Goal: Task Accomplishment & Management: Manage account settings

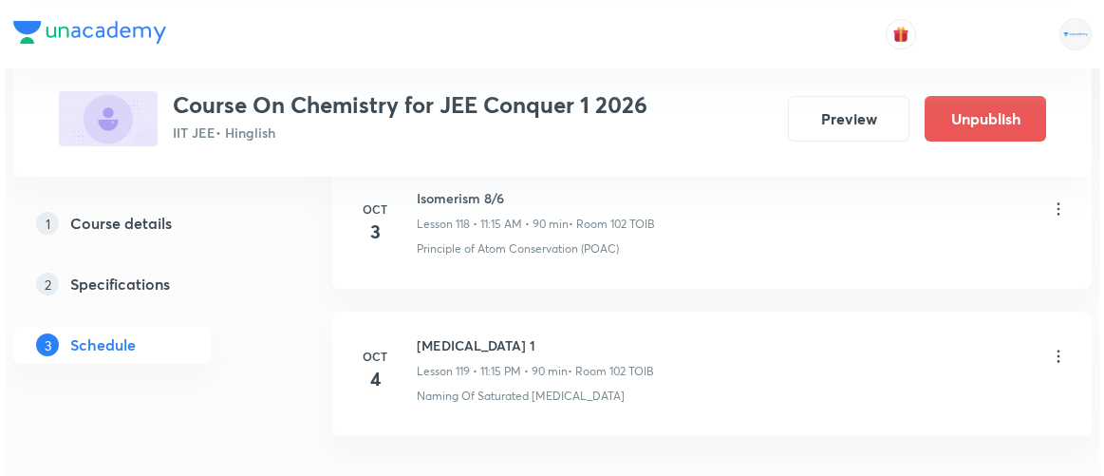
scroll to position [18429, 0]
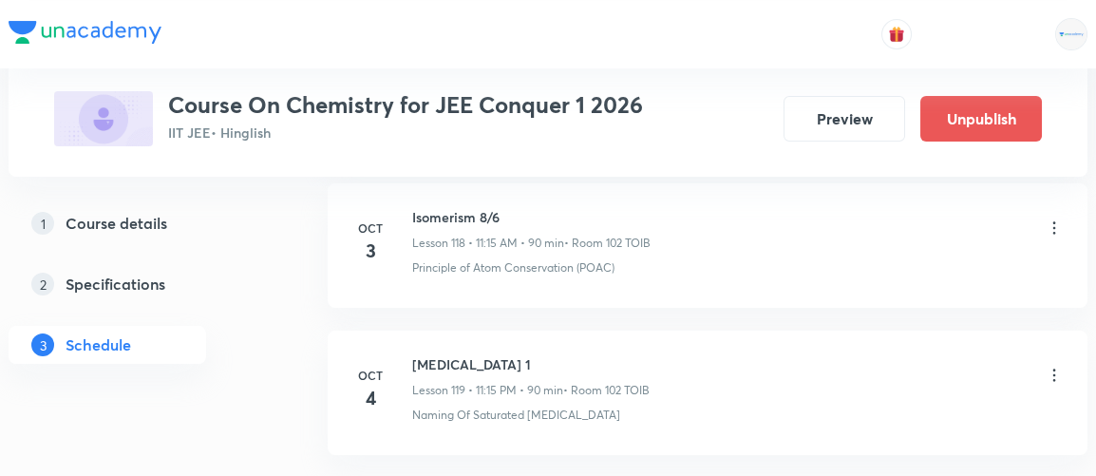
click at [1051, 366] on icon at bounding box center [1053, 375] width 19 height 19
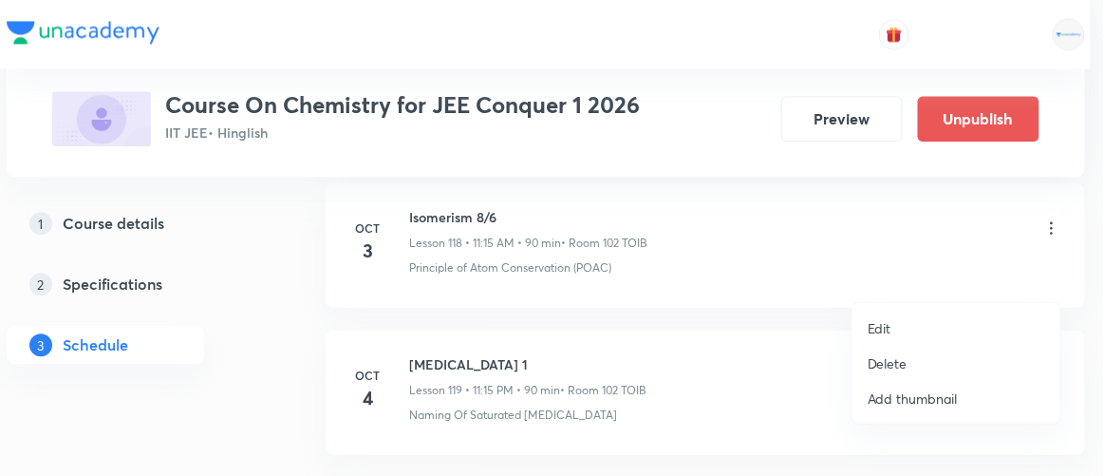
click at [879, 327] on p "Edit" at bounding box center [880, 328] width 24 height 20
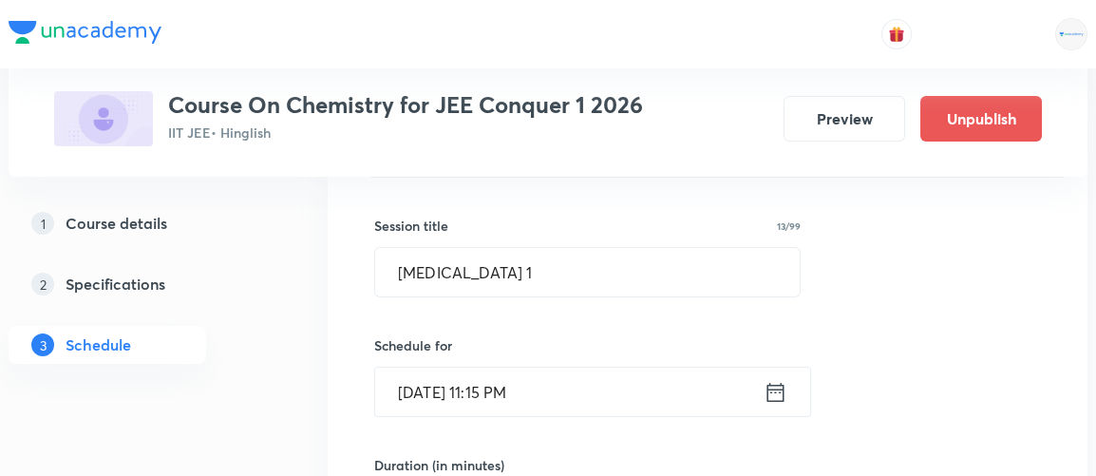
scroll to position [17714, 0]
click at [658, 367] on input "[DATE] 11:15 PM" at bounding box center [569, 391] width 388 height 48
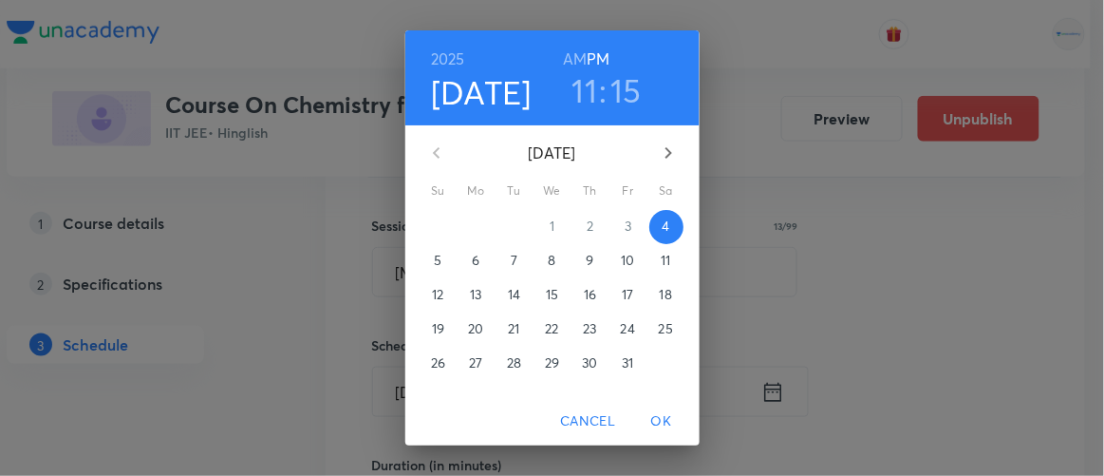
click at [615, 98] on h3 "15" at bounding box center [626, 90] width 31 height 40
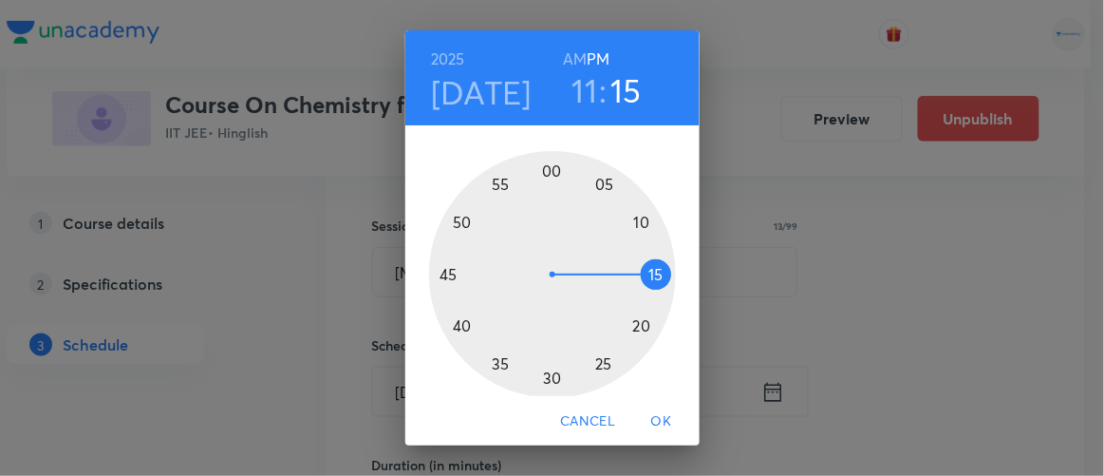
click at [648, 293] on div at bounding box center [552, 274] width 247 height 247
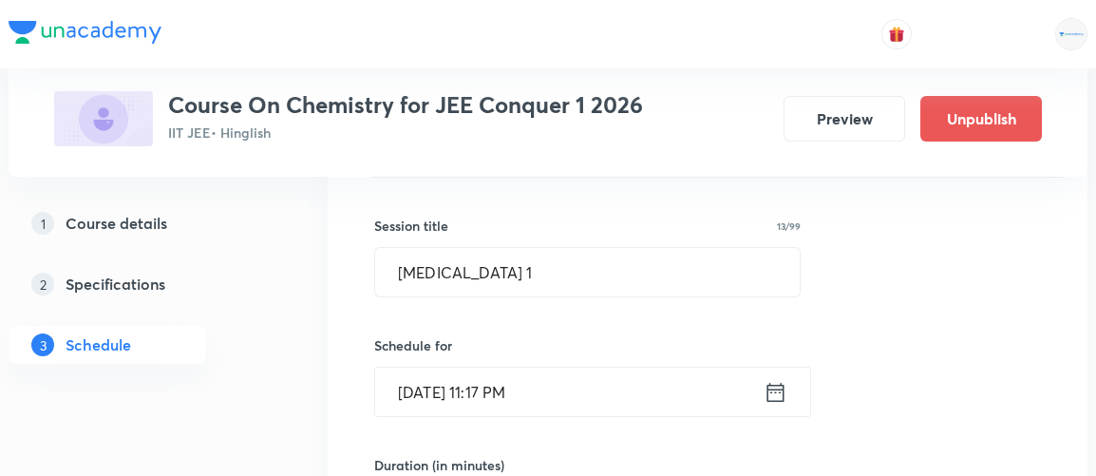
type input "9"
type input "87"
click at [770, 379] on icon at bounding box center [775, 392] width 24 height 27
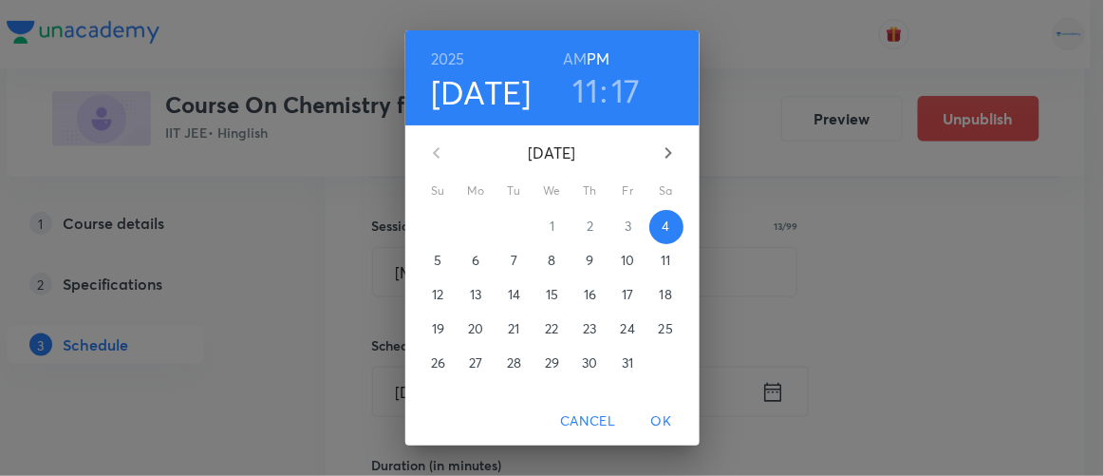
click at [566, 63] on h6 "AM" at bounding box center [575, 59] width 24 height 27
click at [667, 418] on span "OK" at bounding box center [662, 421] width 46 height 24
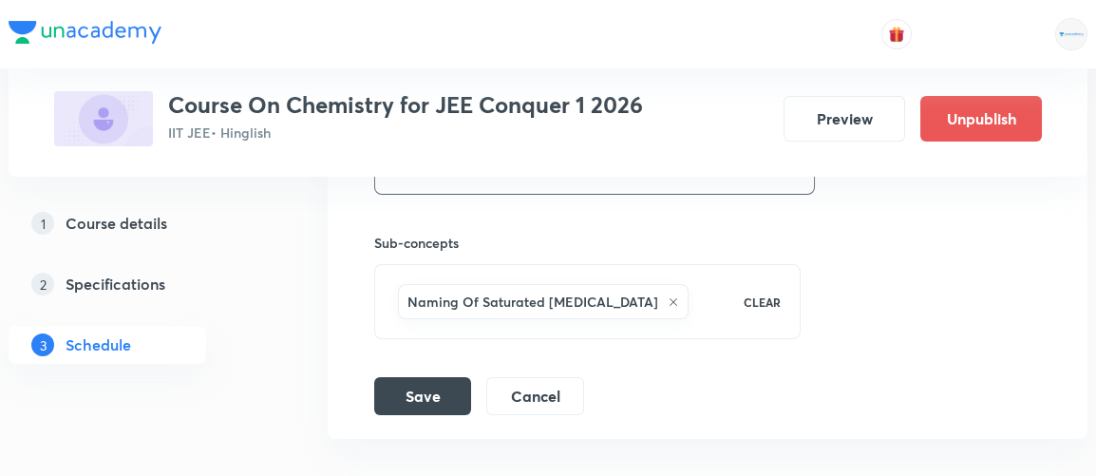
scroll to position [18306, 0]
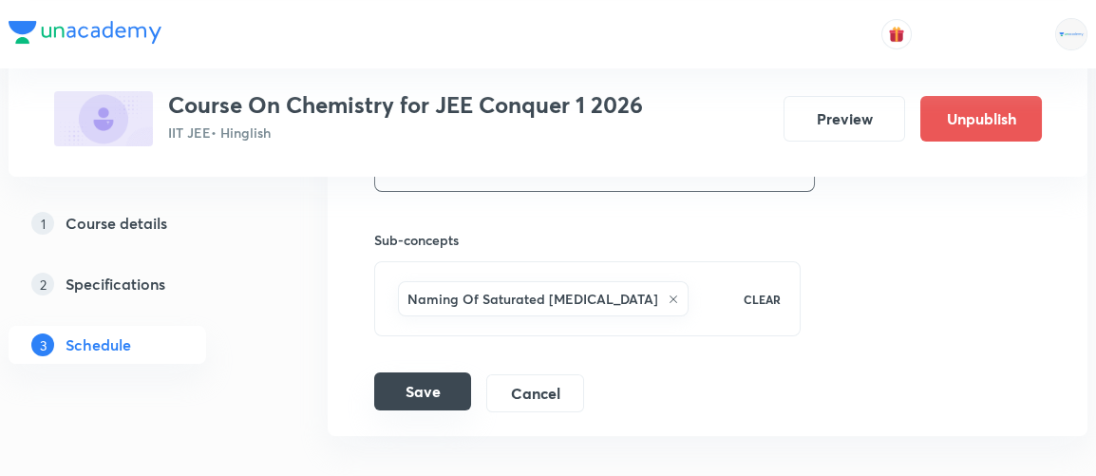
click at [438, 372] on button "Save" at bounding box center [422, 391] width 97 height 38
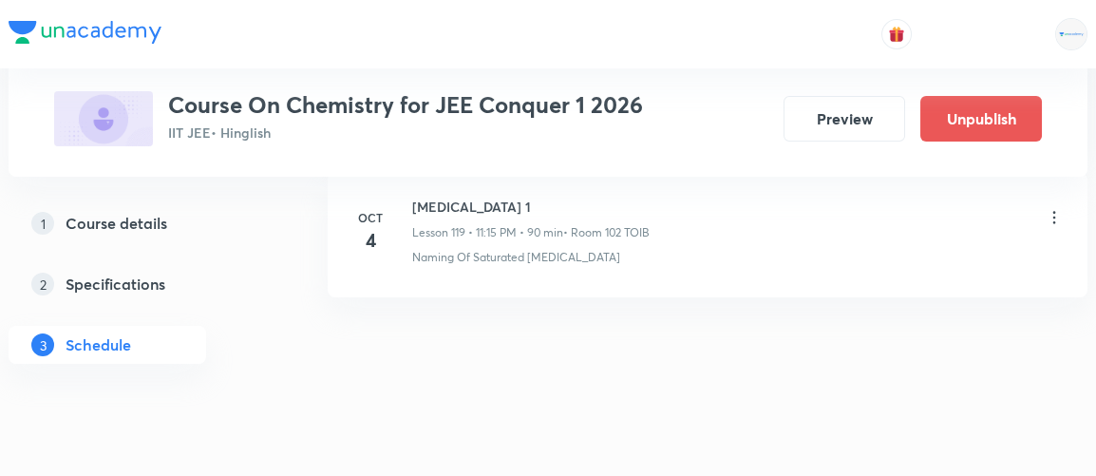
scroll to position [17622, 0]
